Goal: Information Seeking & Learning: Learn about a topic

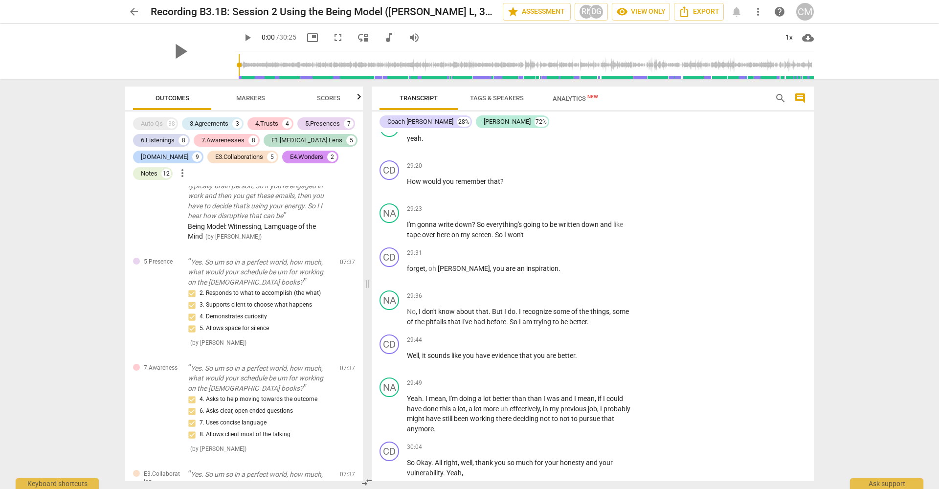
click at [329, 89] on button "Scores" at bounding box center [329, 98] width 78 height 23
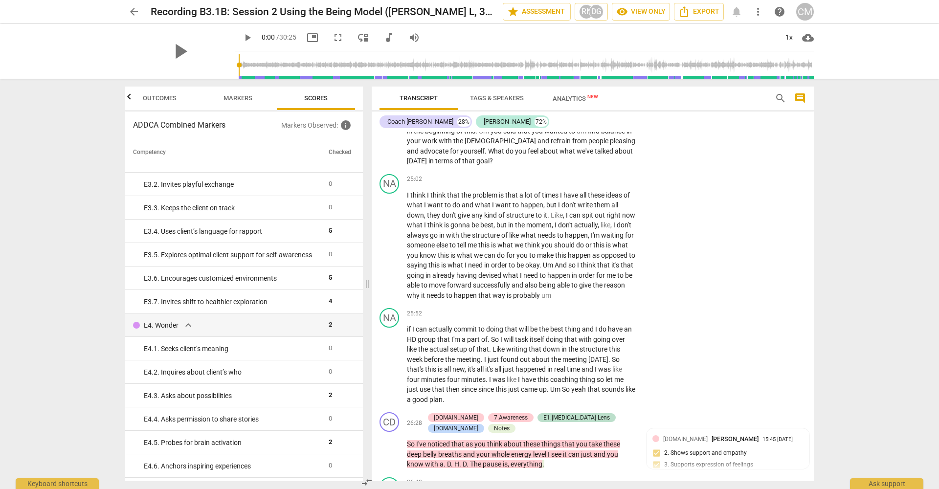
scroll to position [4570, 0]
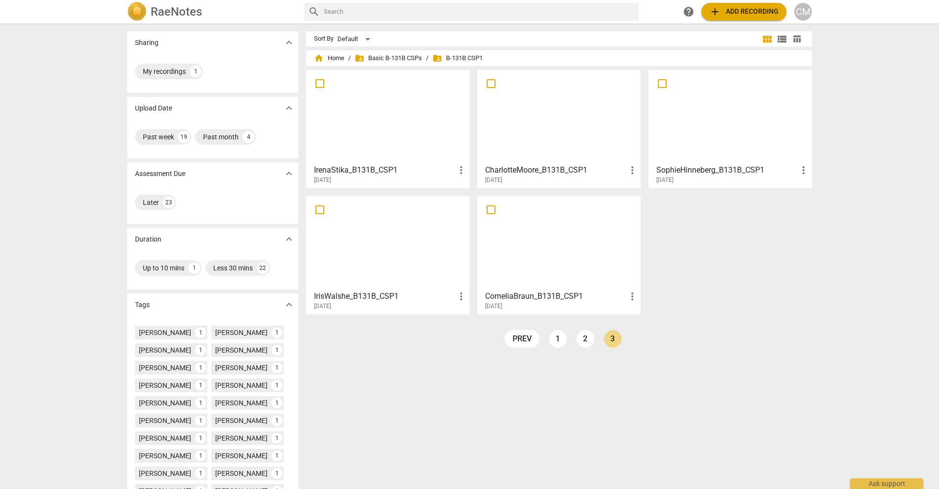
click at [560, 137] on div at bounding box center [559, 116] width 157 height 87
click at [585, 340] on link "2" at bounding box center [586, 339] width 18 height 18
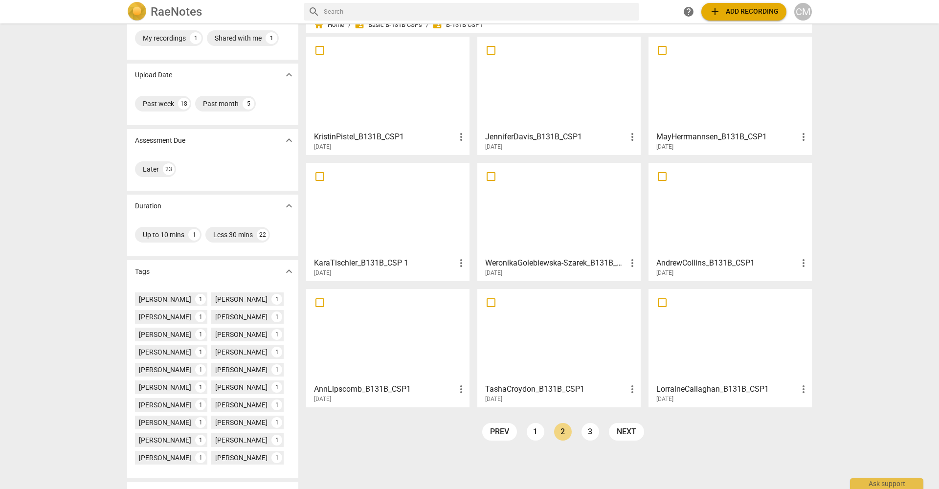
scroll to position [37, 0]
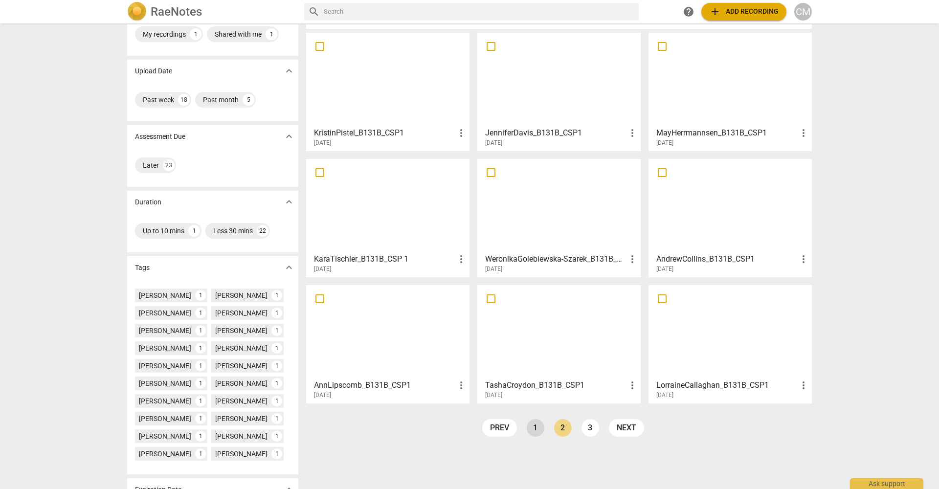
click at [536, 420] on link "1" at bounding box center [536, 428] width 18 height 18
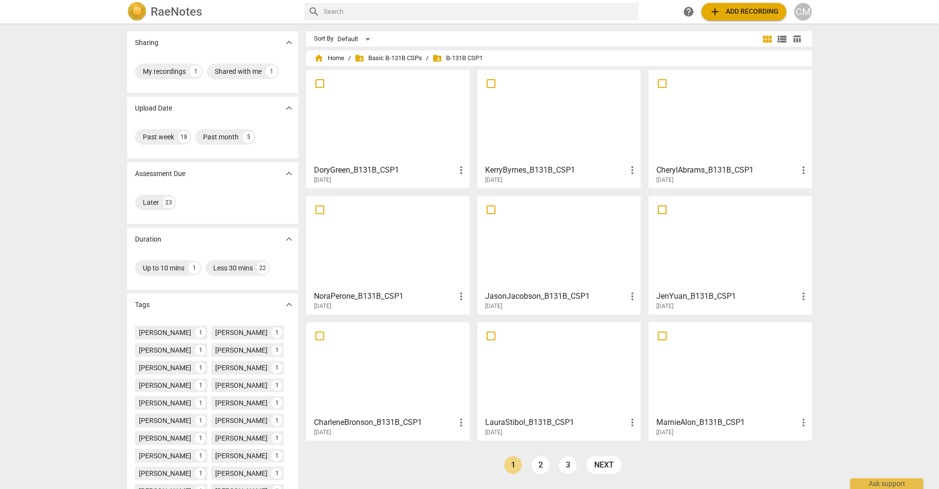
click at [422, 128] on div at bounding box center [388, 116] width 157 height 87
click at [561, 132] on div at bounding box center [559, 116] width 157 height 87
click at [733, 173] on h3 "CherylAbrams_B131B_CSP1" at bounding box center [727, 170] width 141 height 12
click at [423, 281] on div at bounding box center [388, 243] width 157 height 87
click at [587, 257] on div at bounding box center [559, 243] width 157 height 87
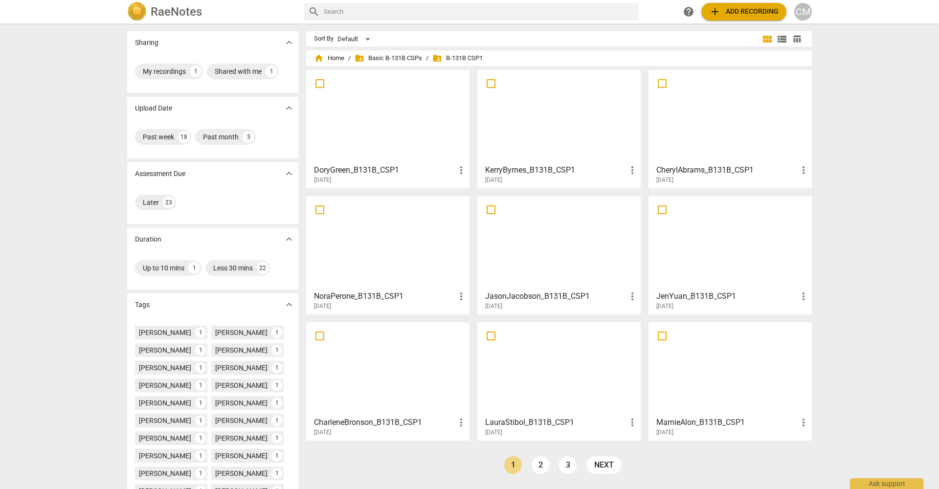
click at [741, 251] on div at bounding box center [730, 243] width 157 height 87
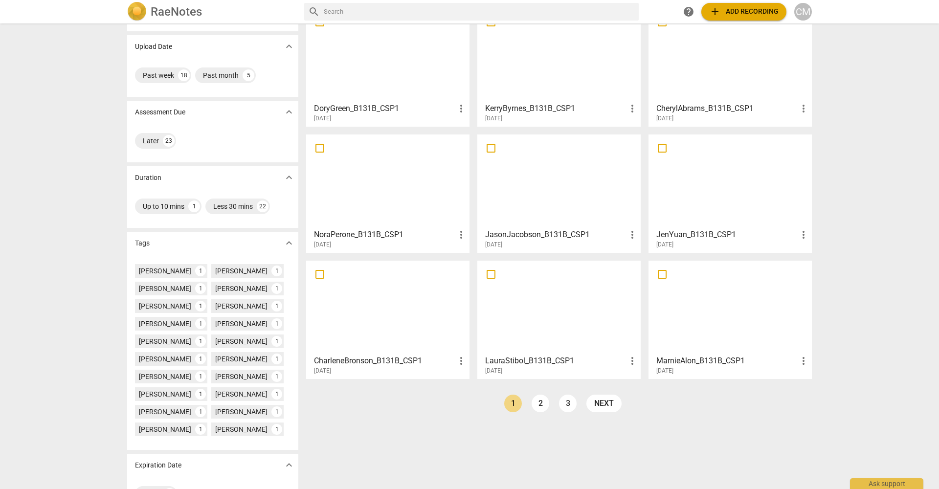
scroll to position [77, 0]
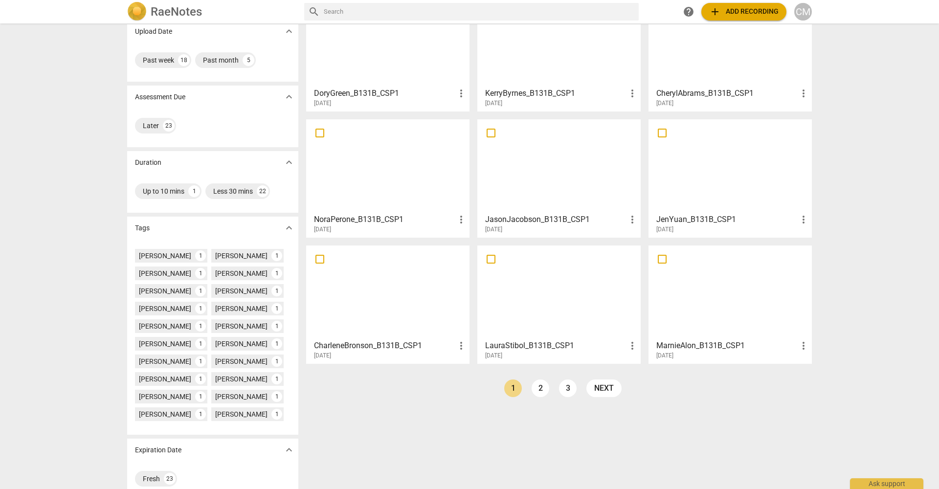
click at [413, 304] on div at bounding box center [388, 292] width 157 height 87
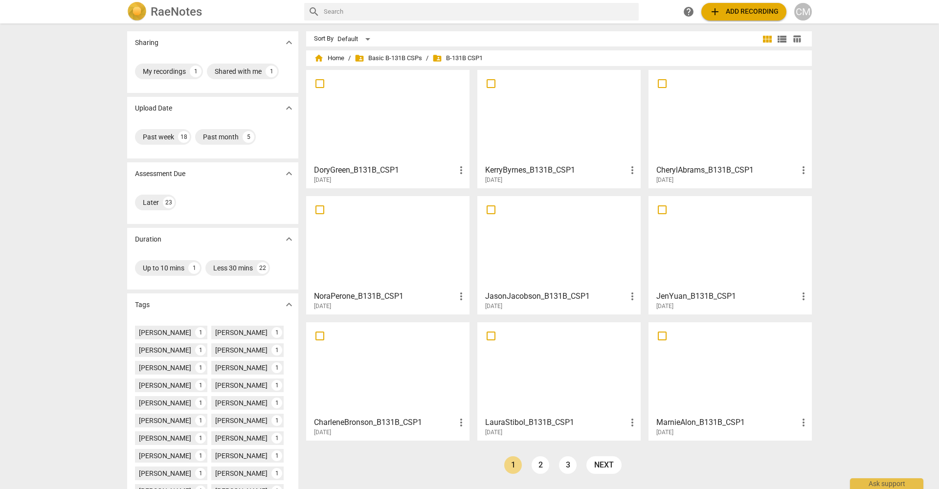
click at [563, 376] on div at bounding box center [559, 369] width 157 height 87
click at [717, 365] on div at bounding box center [730, 369] width 157 height 87
click at [544, 465] on link "2" at bounding box center [541, 465] width 18 height 18
click at [388, 105] on div at bounding box center [388, 116] width 157 height 87
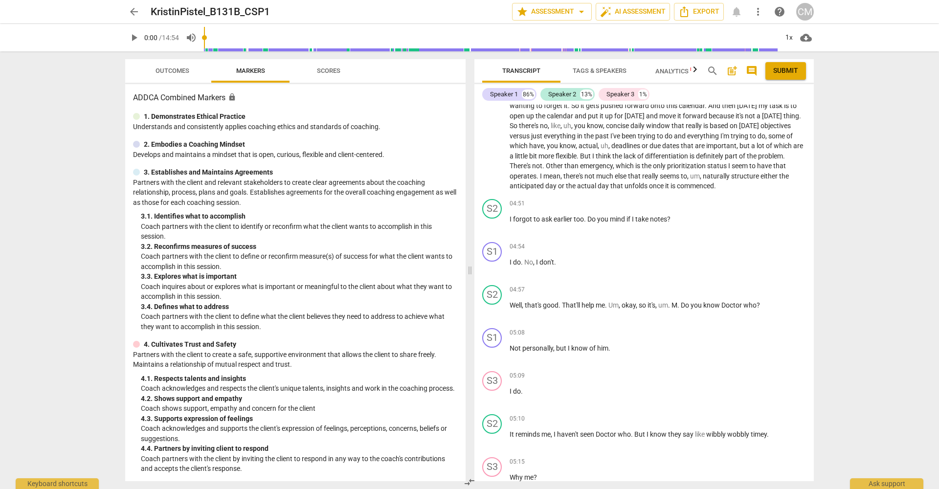
scroll to position [942, 0]
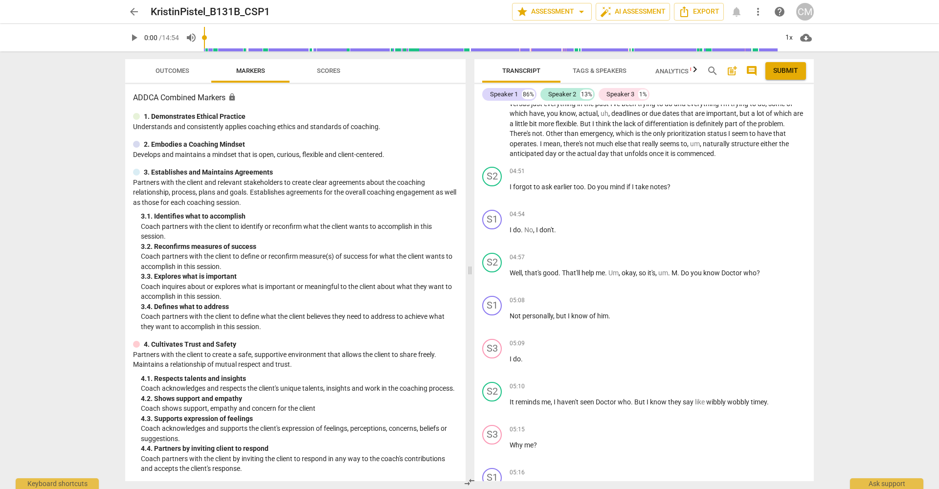
click at [332, 70] on span "Scores" at bounding box center [328, 70] width 23 height 7
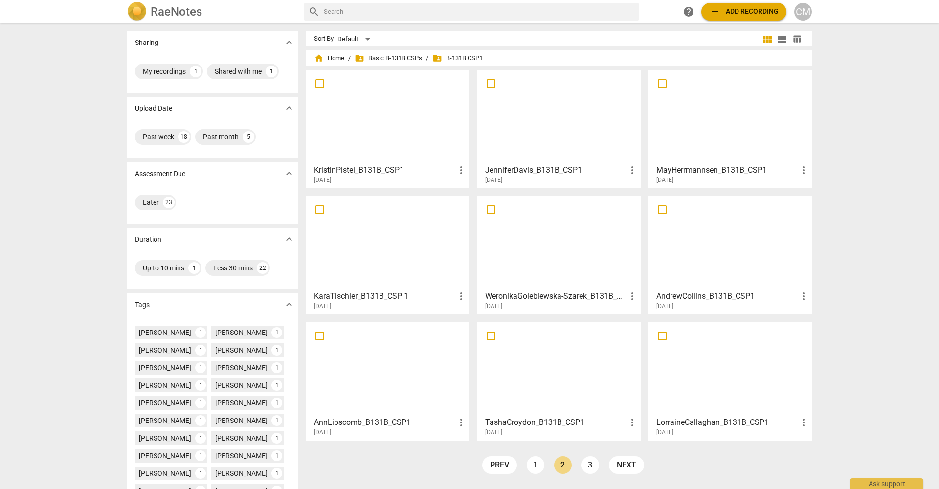
click at [587, 130] on div at bounding box center [559, 116] width 157 height 87
click at [742, 122] on div at bounding box center [730, 116] width 157 height 87
click at [400, 245] on div at bounding box center [388, 243] width 157 height 87
click at [552, 251] on div at bounding box center [559, 243] width 157 height 87
click at [768, 240] on div at bounding box center [730, 243] width 157 height 87
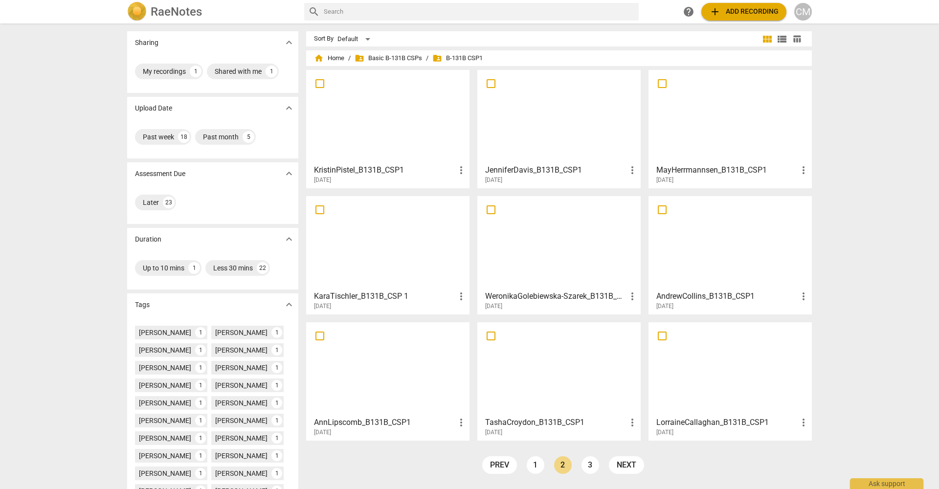
click at [398, 356] on div at bounding box center [388, 369] width 157 height 87
click at [564, 361] on div at bounding box center [559, 369] width 157 height 87
click at [734, 350] on div at bounding box center [730, 369] width 157 height 87
click at [588, 462] on link "3" at bounding box center [591, 465] width 18 height 18
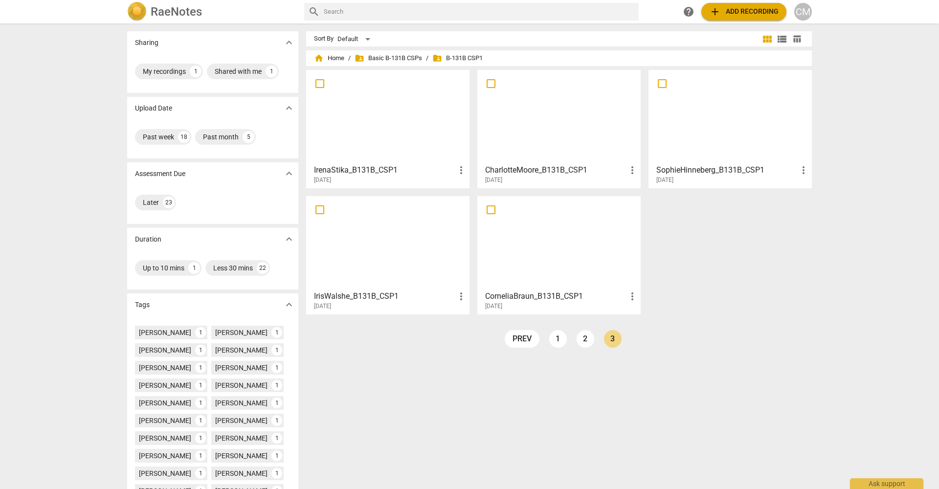
click at [399, 257] on div at bounding box center [388, 243] width 157 height 87
click at [556, 135] on div at bounding box center [559, 116] width 157 height 87
